Goal: Navigation & Orientation: Understand site structure

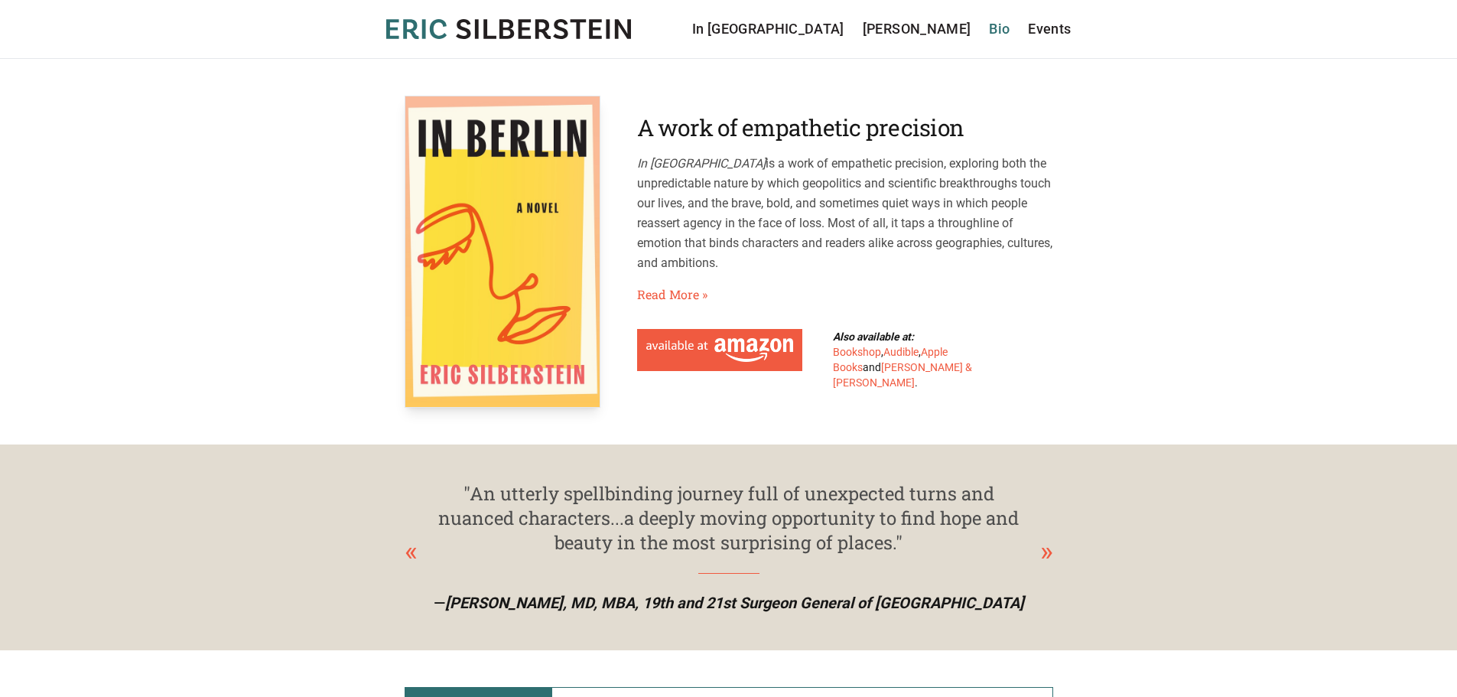
click at [1007, 28] on link "Bio" at bounding box center [999, 28] width 21 height 21
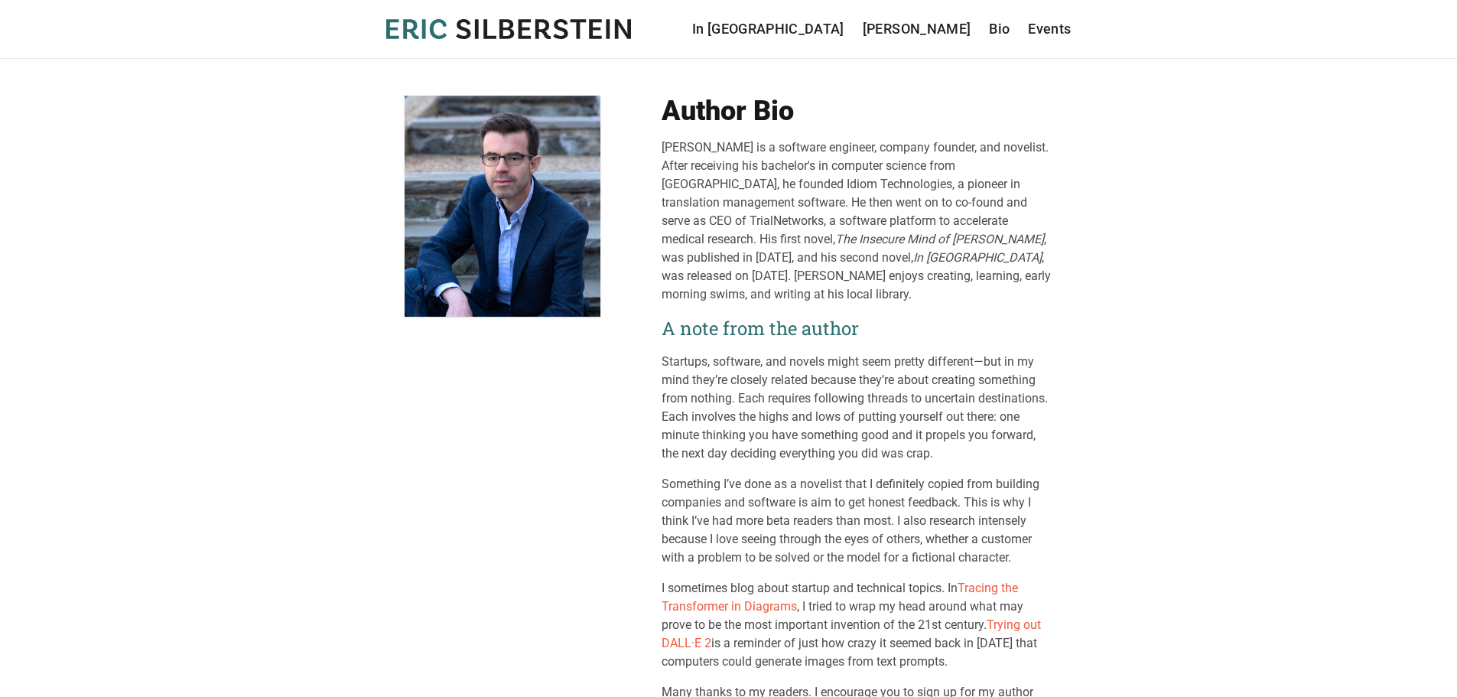
click at [1138, 423] on main "Author Bio [PERSON_NAME] is a software engineer, company founder, and novelist.…" at bounding box center [728, 408] width 1457 height 698
click at [845, 24] on link "In [GEOGRAPHIC_DATA]" at bounding box center [768, 28] width 152 height 21
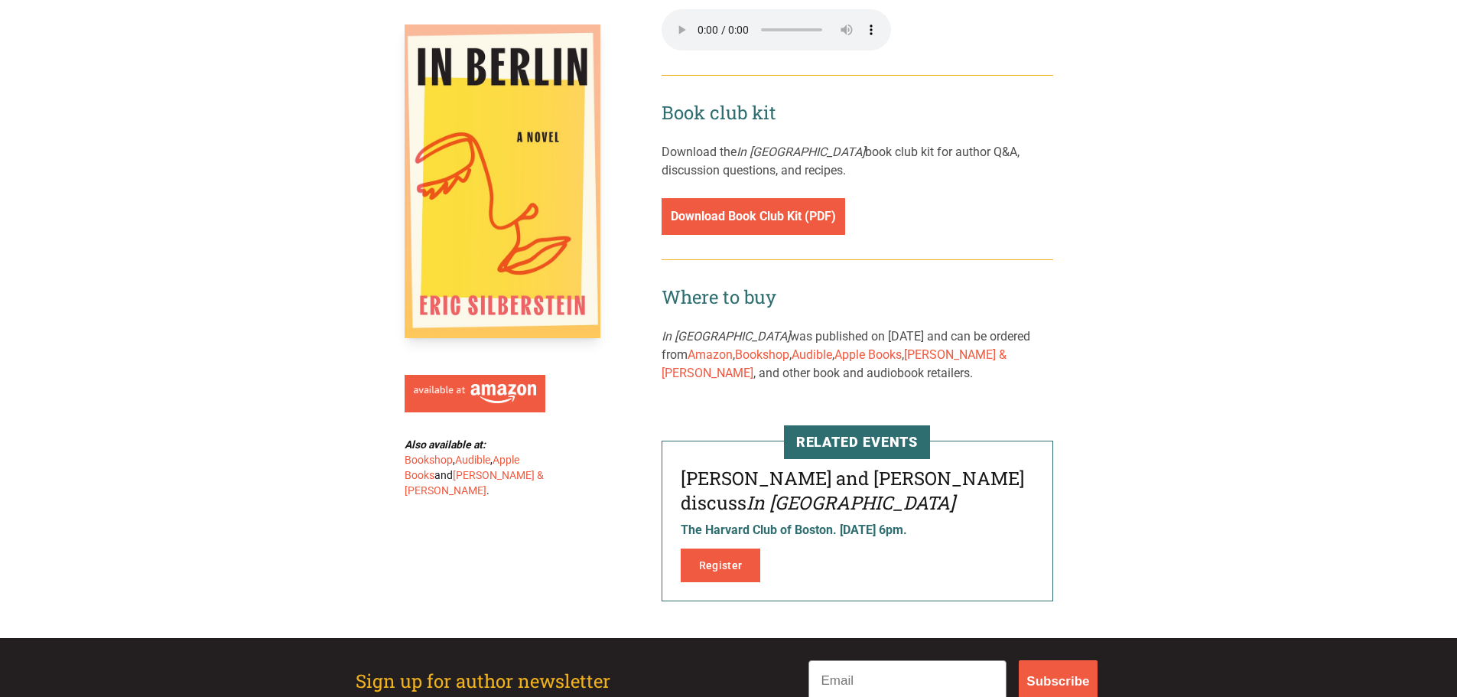
scroll to position [2135, 0]
